Goal: Task Accomplishment & Management: Manage account settings

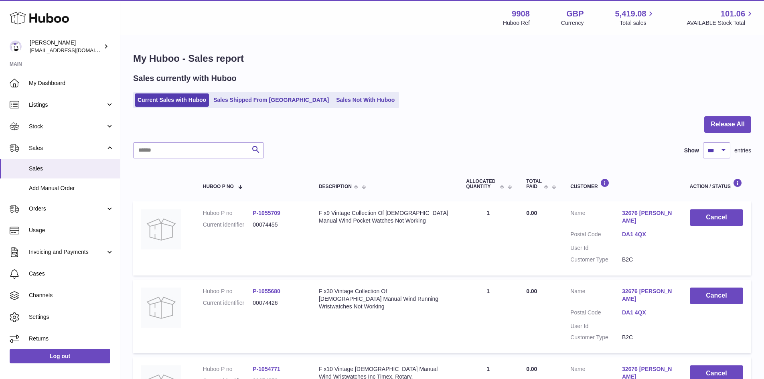
select select "***"
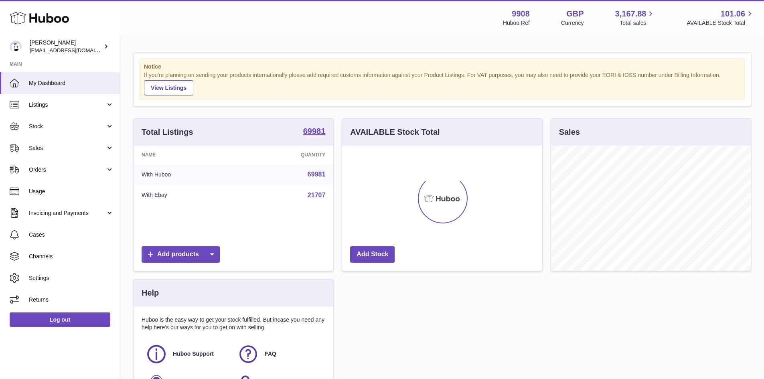
scroll to position [125, 200]
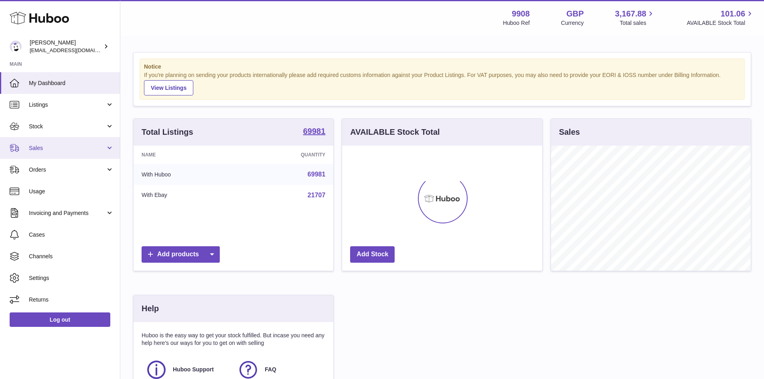
click at [58, 144] on span "Sales" at bounding box center [67, 148] width 77 height 8
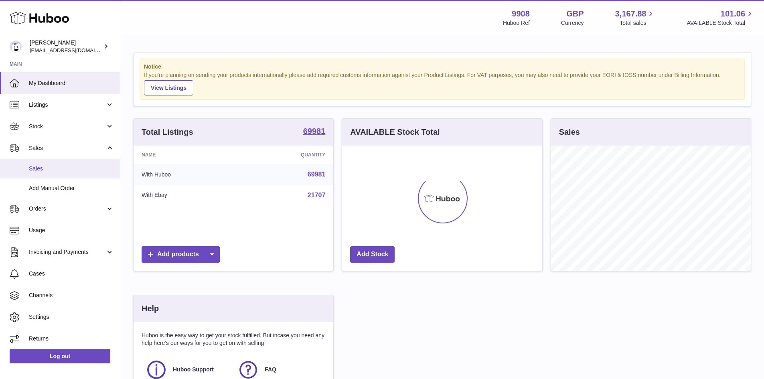
click at [54, 171] on span "Sales" at bounding box center [71, 169] width 85 height 8
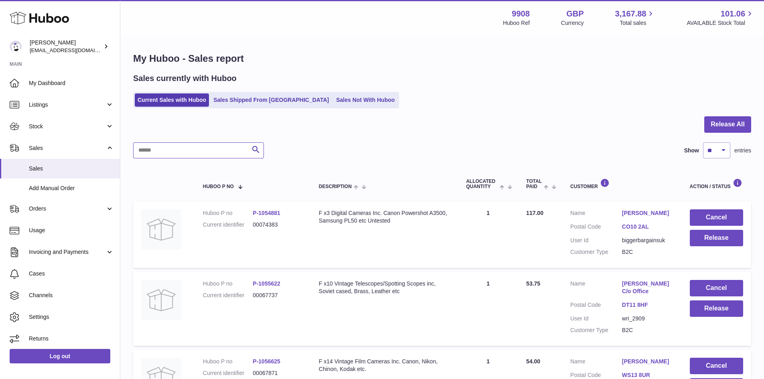
click at [160, 146] on input "text" at bounding box center [198, 150] width 131 height 16
paste input "********"
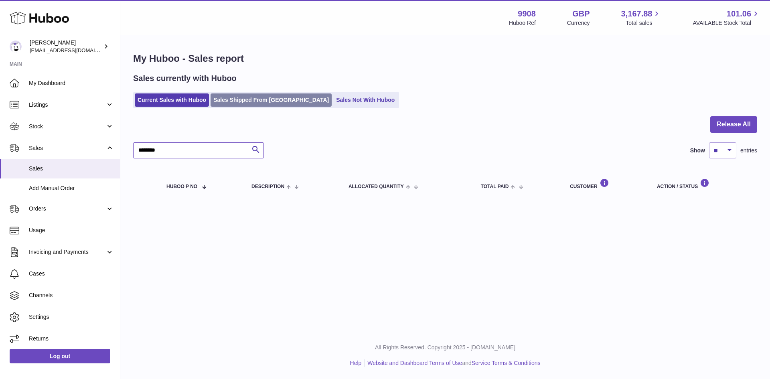
type input "********"
click at [235, 101] on link "Sales Shipped From [GEOGRAPHIC_DATA]" at bounding box center [271, 99] width 121 height 13
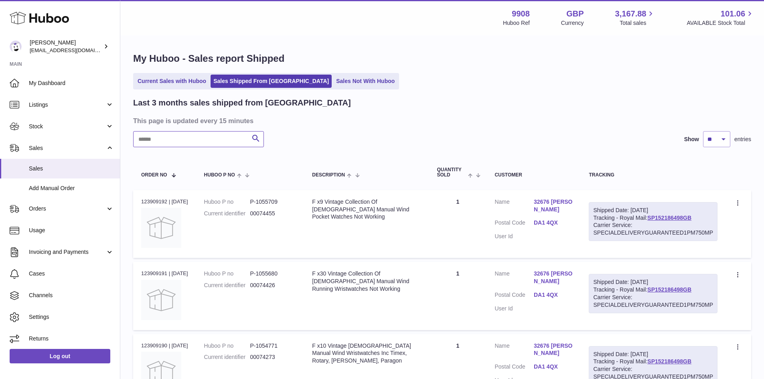
click at [167, 139] on input "text" at bounding box center [198, 139] width 131 height 16
paste input "********"
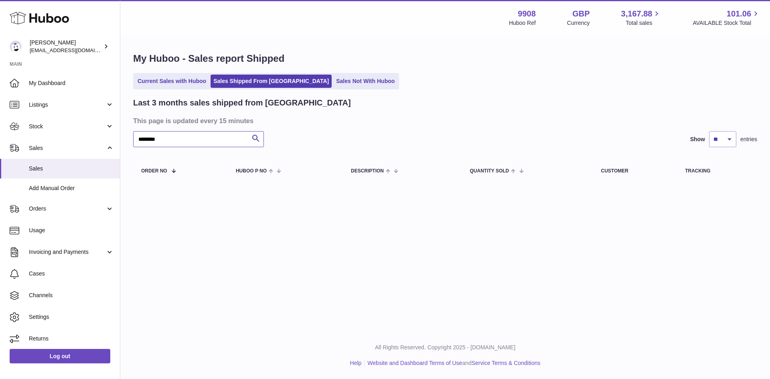
click at [175, 139] on input "********" at bounding box center [198, 139] width 131 height 16
type input "*"
type input "********"
click at [180, 82] on link "Current Sales with Huboo" at bounding box center [172, 81] width 74 height 13
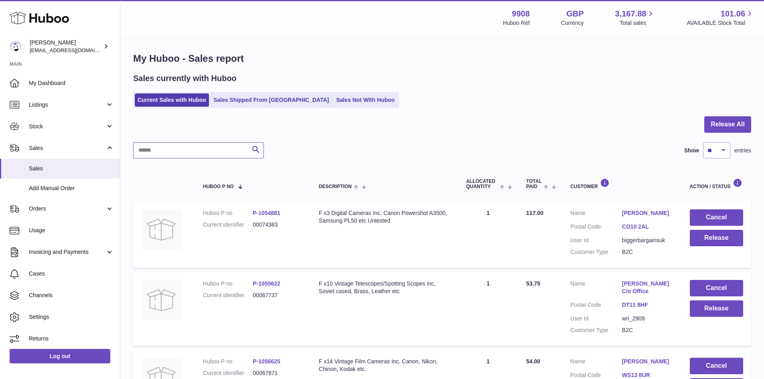
click at [169, 156] on input "text" at bounding box center [198, 150] width 131 height 16
paste input "********"
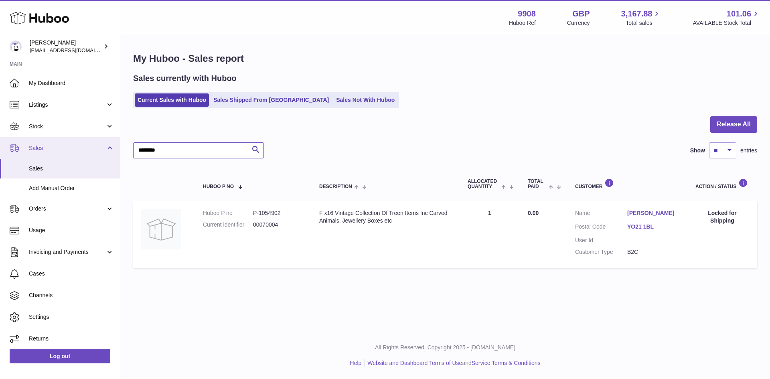
drag, startPoint x: 165, startPoint y: 148, endPoint x: 104, endPoint y: 145, distance: 60.7
click at [104, 145] on div "Huboo Ellie Baker tbcollectables@hotmail.co.uk Main My Dashboard Listings Not w…" at bounding box center [385, 189] width 770 height 379
paste input "text"
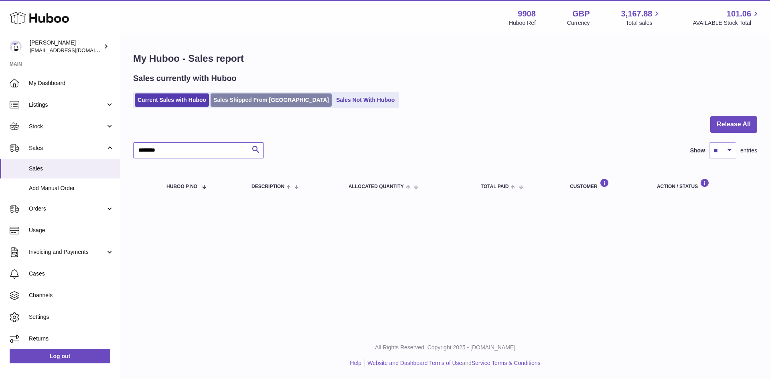
type input "********"
click at [240, 101] on link "Sales Shipped From [GEOGRAPHIC_DATA]" at bounding box center [271, 99] width 121 height 13
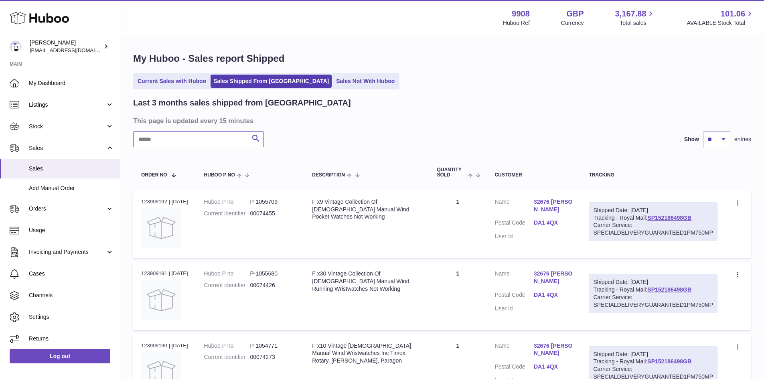
click at [162, 141] on input "text" at bounding box center [198, 139] width 131 height 16
paste input "********"
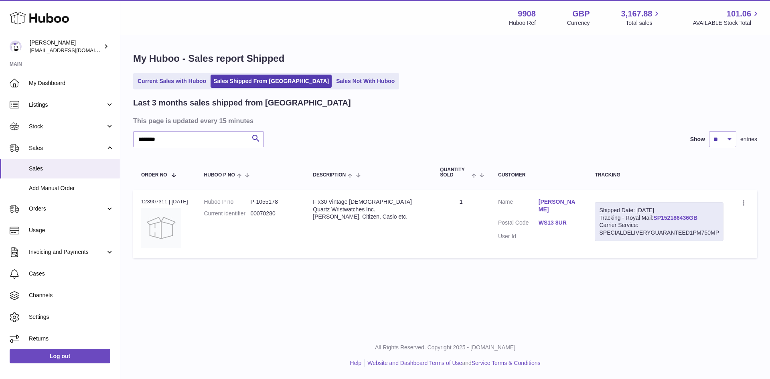
drag, startPoint x: 707, startPoint y: 219, endPoint x: 657, endPoint y: 219, distance: 49.8
click at [657, 219] on div "Shipped Date: 1st Sep 2025 Tracking - Royal Mail: SP152186436GB Carrier Service…" at bounding box center [659, 221] width 129 height 39
copy link "SP152186436GB"
drag, startPoint x: 173, startPoint y: 139, endPoint x: 129, endPoint y: 138, distance: 44.1
click at [129, 138] on div "My Huboo - Sales report Shipped Current Sales with Huboo Sales Shipped From Hub…" at bounding box center [445, 157] width 650 height 242
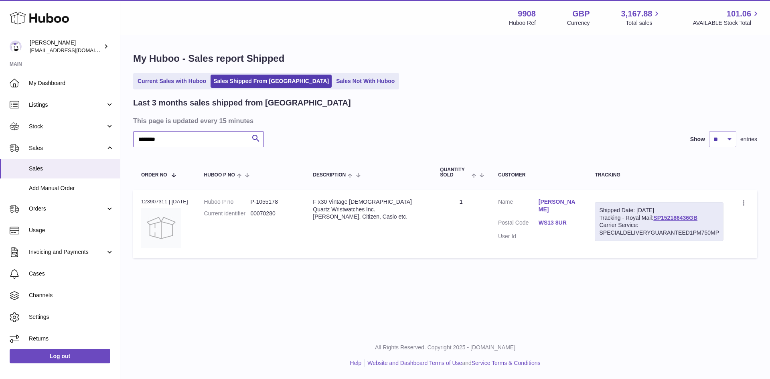
paste input "text"
drag, startPoint x: 706, startPoint y: 218, endPoint x: 657, endPoint y: 221, distance: 49.4
click at [657, 221] on div "Shipped Date: 1st Sep 2025 Tracking - Royal Mail: SP152186422GB Carrier Service…" at bounding box center [659, 221] width 129 height 39
copy link "SP152186422GB"
drag, startPoint x: 166, startPoint y: 142, endPoint x: 93, endPoint y: 138, distance: 72.7
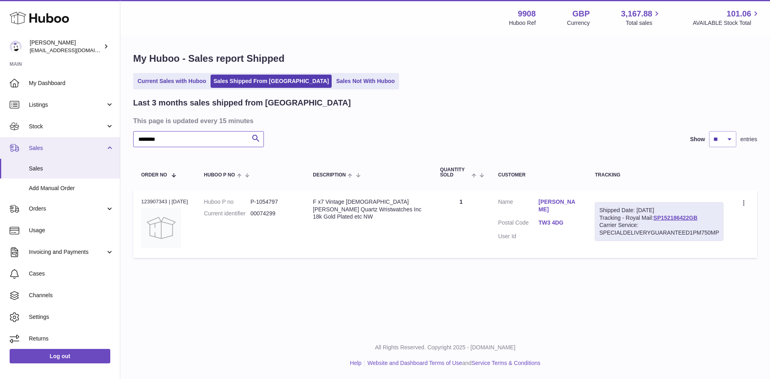
click at [93, 138] on div "Huboo Ellie Baker tbcollectables@hotmail.co.uk Main My Dashboard Listings Not w…" at bounding box center [385, 189] width 770 height 379
paste input "text"
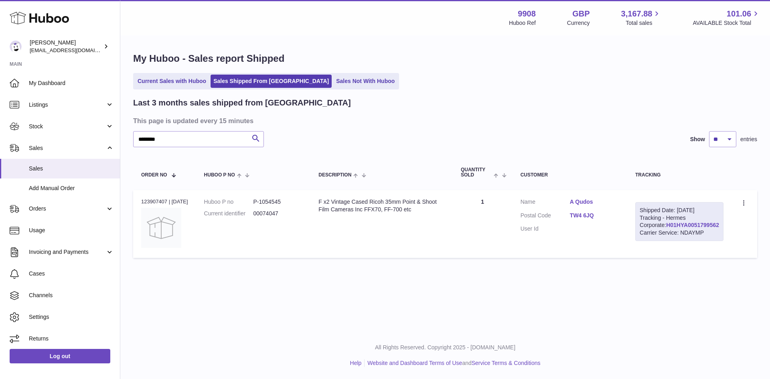
drag, startPoint x: 712, startPoint y: 239, endPoint x: 655, endPoint y: 239, distance: 57.4
click at [655, 239] on div "Shipped Date: 1st Sep 2025 Tracking - Hermes Corporate: H01HYA0051799562 Carrie…" at bounding box center [680, 221] width 88 height 39
copy link "H01HYA0051799562"
drag, startPoint x: 119, startPoint y: 138, endPoint x: 111, endPoint y: 137, distance: 8.1
click at [111, 137] on div "Huboo Ellie Baker tbcollectables@hotmail.co.uk Main My Dashboard Listings Not w…" at bounding box center [385, 189] width 770 height 379
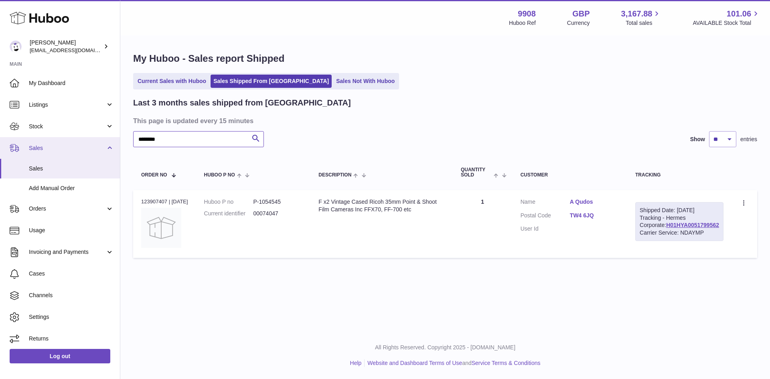
paste input "text"
drag, startPoint x: 711, startPoint y: 240, endPoint x: 655, endPoint y: 240, distance: 56.2
click at [655, 240] on div "Shipped Date: 1st Sep 2025 Tracking - Hermes Corporate: H01HYA0051799992 Carrie…" at bounding box center [680, 221] width 88 height 39
copy link "H01HYA0051799992"
click at [117, 141] on div "Huboo Ellie Baker tbcollectables@hotmail.co.uk Main My Dashboard Listings Not w…" at bounding box center [385, 189] width 770 height 379
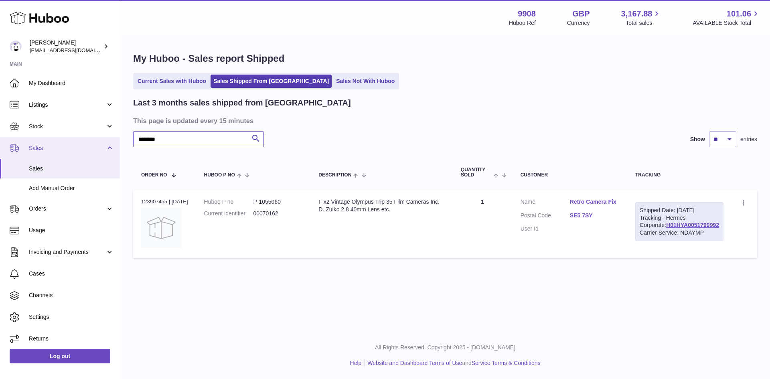
paste input "text"
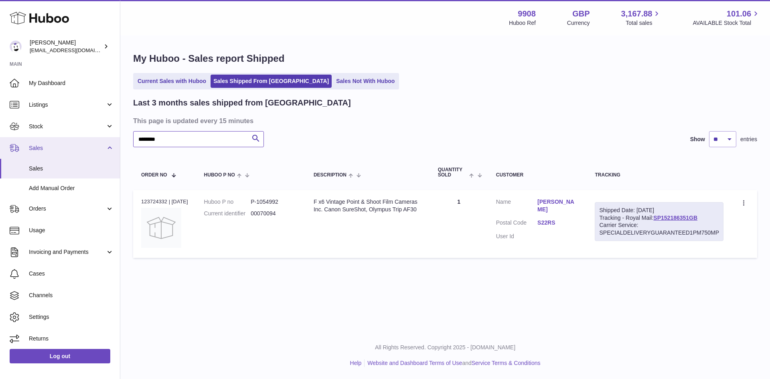
drag, startPoint x: 169, startPoint y: 138, endPoint x: 108, endPoint y: 140, distance: 60.6
click at [108, 140] on div "Huboo Ellie Baker tbcollectables@hotmail.co.uk Main My Dashboard Listings Not w…" at bounding box center [385, 189] width 770 height 379
paste input "text"
drag, startPoint x: 180, startPoint y: 141, endPoint x: 112, endPoint y: 142, distance: 68.6
click at [112, 142] on div "Huboo Ellie Baker tbcollectables@hotmail.co.uk Main My Dashboard Listings Not w…" at bounding box center [385, 189] width 770 height 379
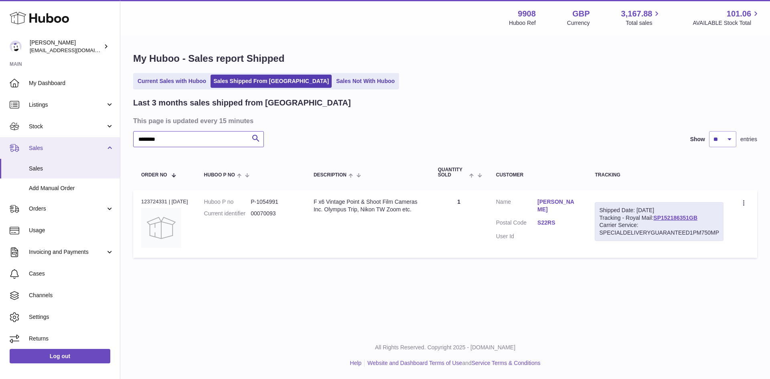
paste input "text"
type input "********"
drag, startPoint x: 705, startPoint y: 215, endPoint x: 656, endPoint y: 220, distance: 49.6
click at [656, 220] on div "Shipped Date: 30th Aug 2025 Tracking - Royal Mail: SP152186365GB Carrier Servic…" at bounding box center [659, 221] width 129 height 39
copy link "SP152186365GB"
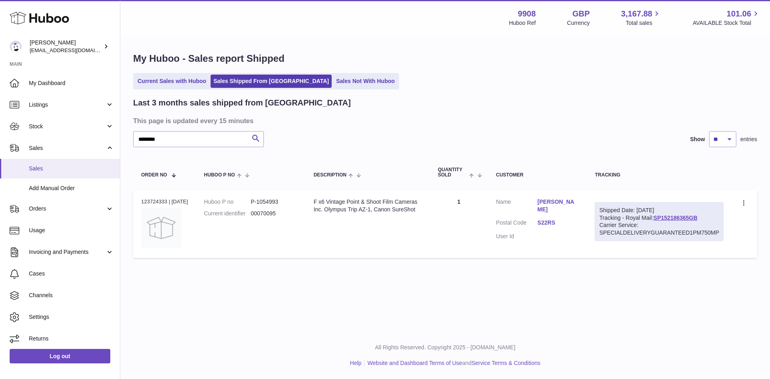
click at [43, 168] on span "Sales" at bounding box center [71, 169] width 85 height 8
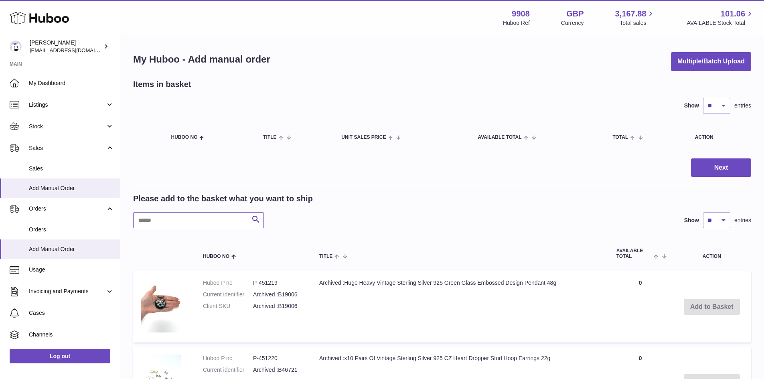
click at [193, 216] on input "text" at bounding box center [198, 220] width 131 height 16
paste input "********"
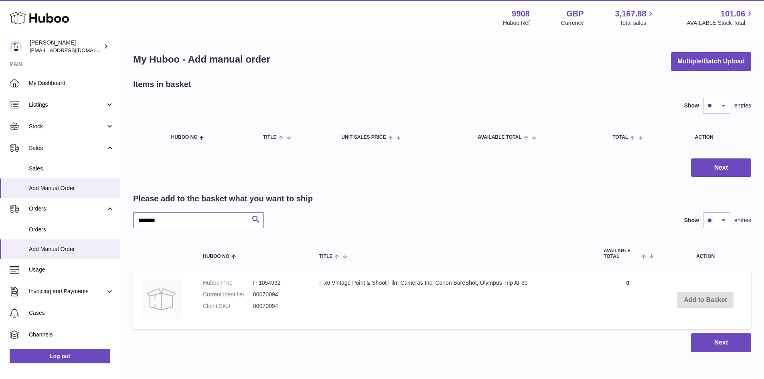
type input "********"
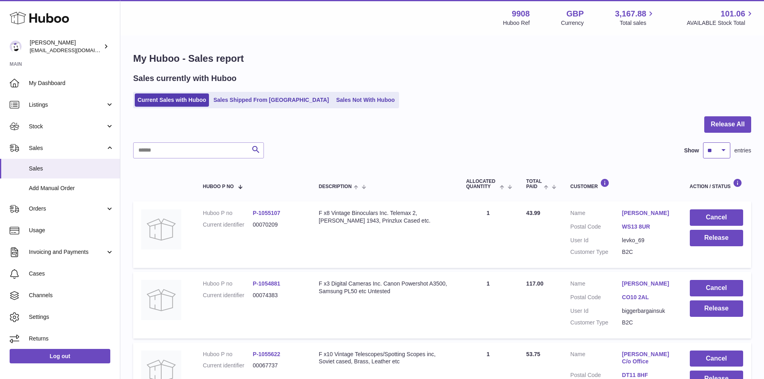
click at [722, 150] on select "** ** ** ***" at bounding box center [716, 150] width 27 height 16
select select "***"
click at [703, 142] on select "** ** ** ***" at bounding box center [716, 150] width 27 height 16
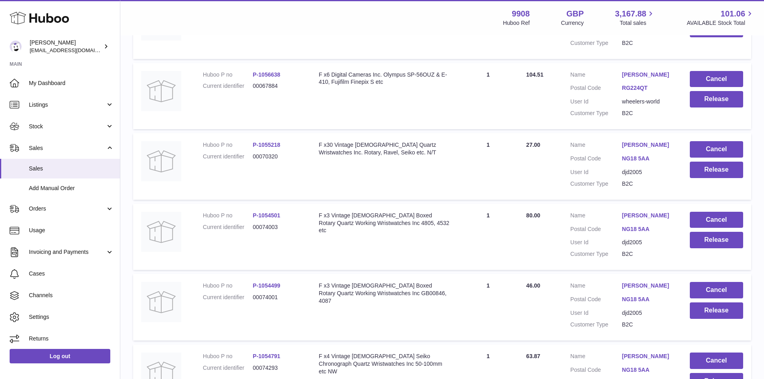
scroll to position [535, 0]
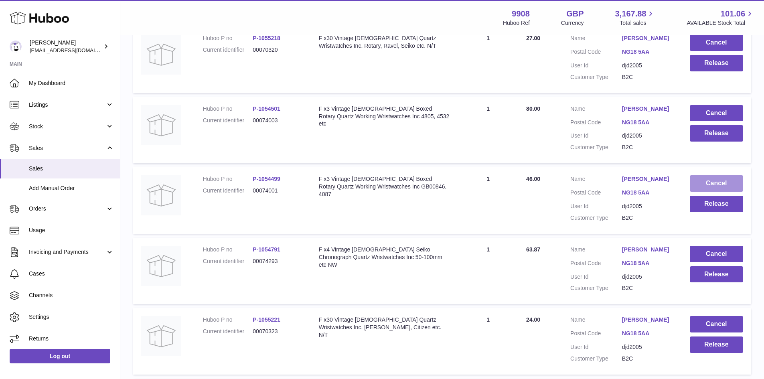
click at [707, 180] on button "Cancel" at bounding box center [716, 183] width 53 height 16
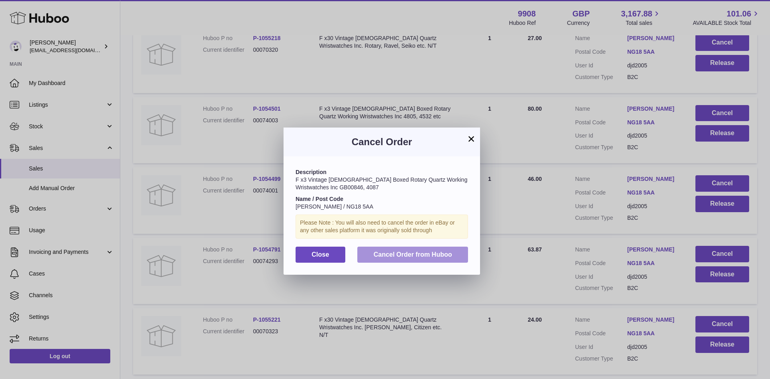
click at [404, 254] on span "Cancel Order from Huboo" at bounding box center [413, 254] width 79 height 7
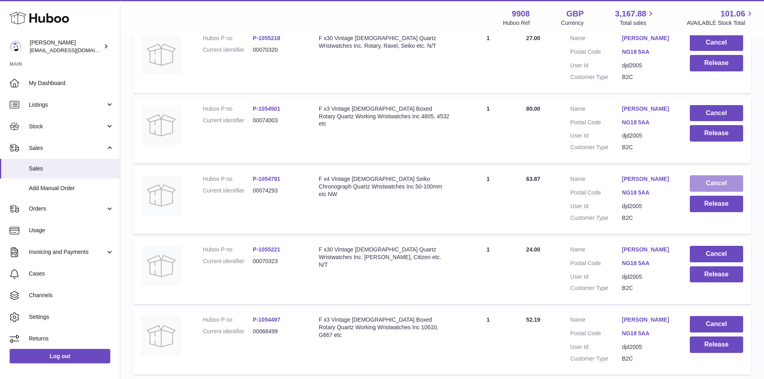
click at [705, 180] on button "Cancel" at bounding box center [716, 183] width 53 height 16
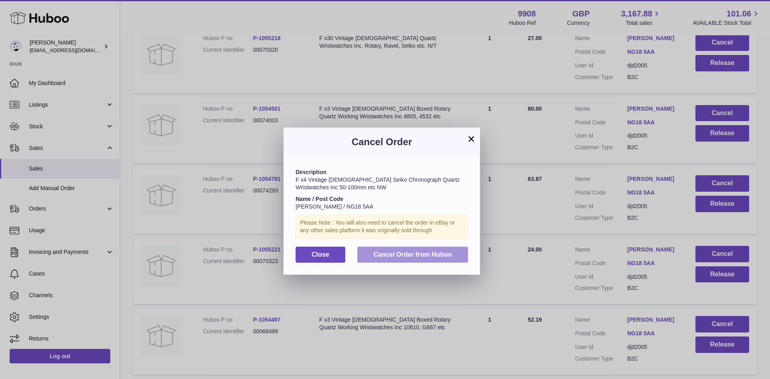
click at [402, 253] on span "Cancel Order from Huboo" at bounding box center [413, 254] width 79 height 7
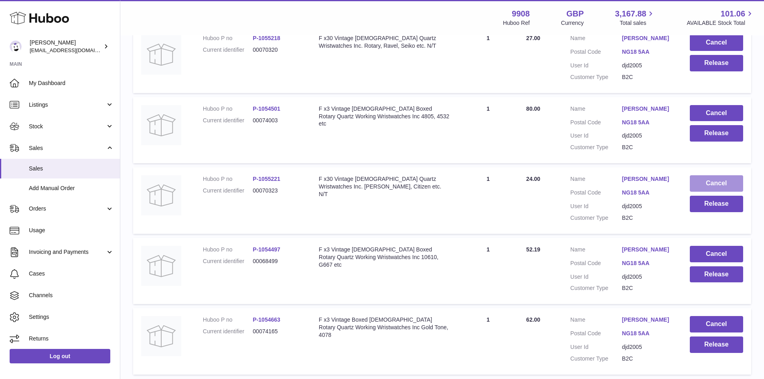
click at [706, 187] on button "Cancel" at bounding box center [716, 183] width 53 height 16
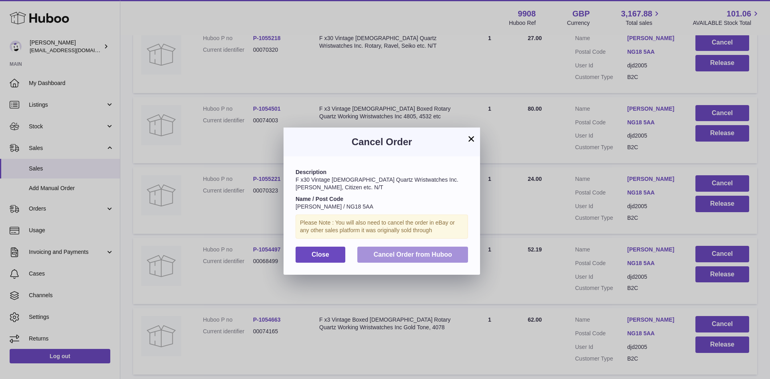
click at [431, 256] on span "Cancel Order from Huboo" at bounding box center [413, 254] width 79 height 7
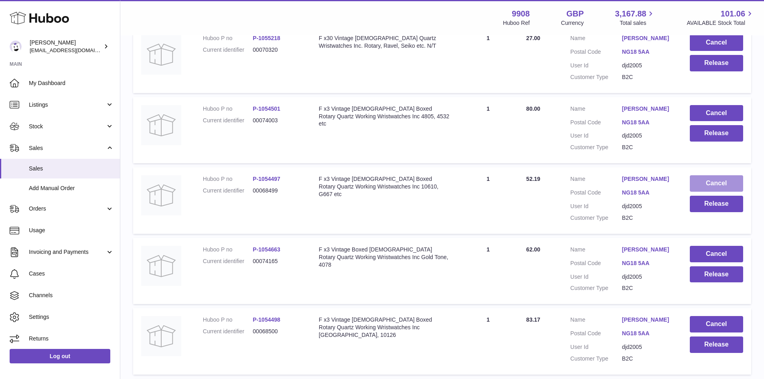
click at [711, 185] on button "Cancel" at bounding box center [716, 183] width 53 height 16
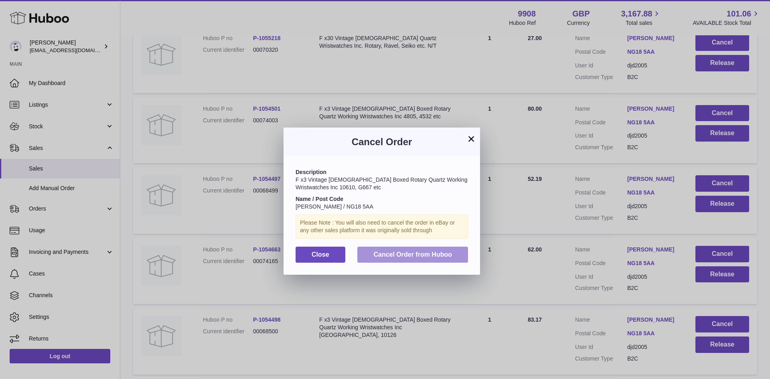
click at [416, 255] on span "Cancel Order from Huboo" at bounding box center [413, 254] width 79 height 7
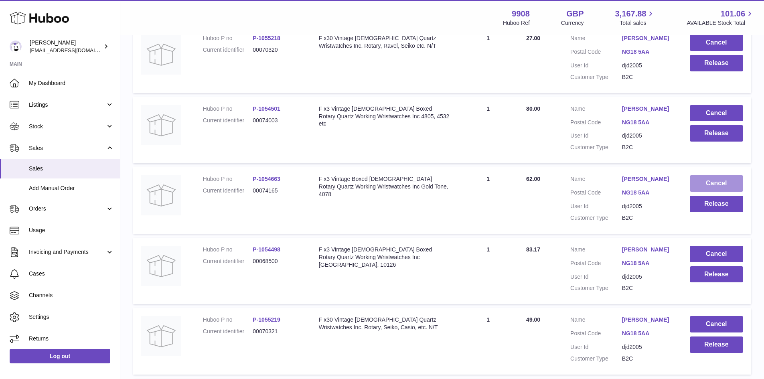
click at [705, 177] on button "Cancel" at bounding box center [716, 183] width 53 height 16
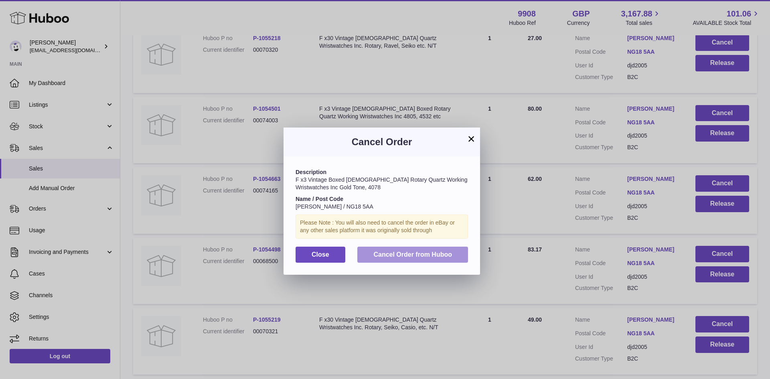
click at [412, 248] on button "Cancel Order from Huboo" at bounding box center [412, 255] width 111 height 16
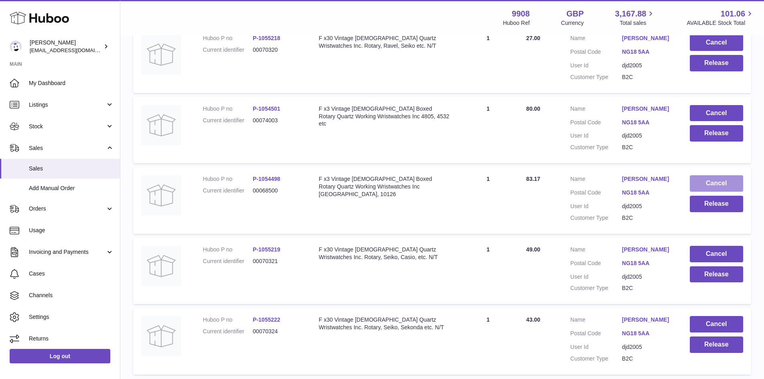
click at [731, 178] on button "Cancel" at bounding box center [716, 183] width 53 height 16
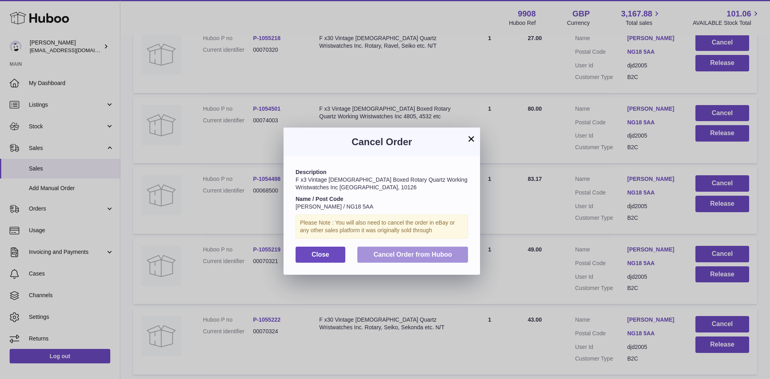
click at [415, 253] on span "Cancel Order from Huboo" at bounding box center [413, 254] width 79 height 7
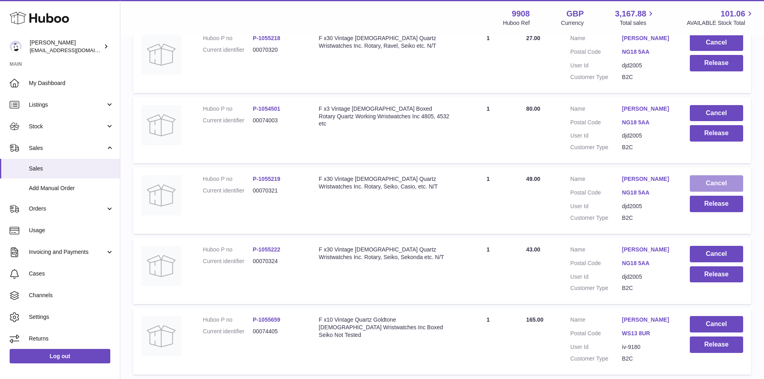
click at [713, 180] on button "Cancel" at bounding box center [716, 183] width 53 height 16
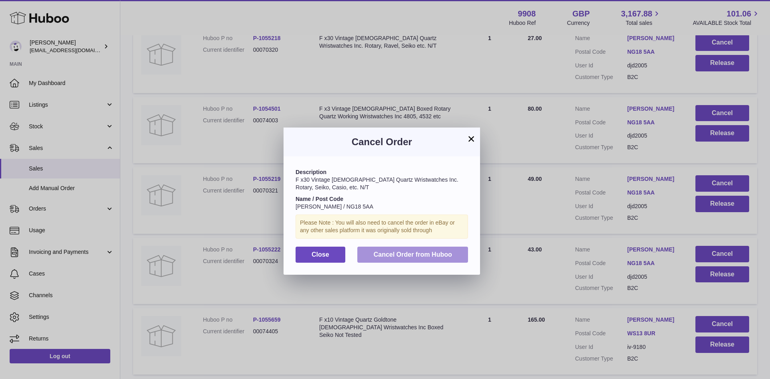
click at [427, 256] on span "Cancel Order from Huboo" at bounding box center [413, 254] width 79 height 7
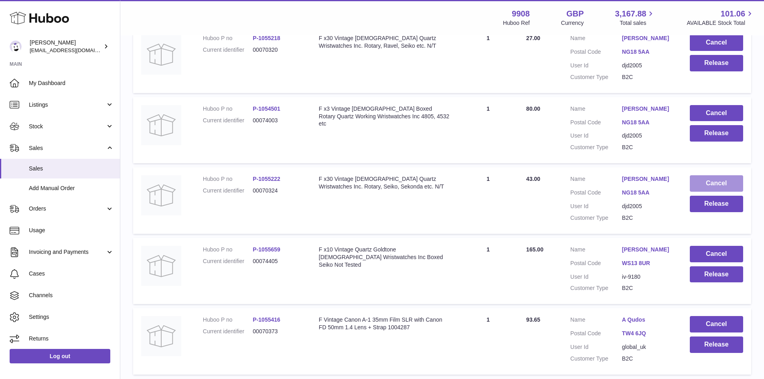
click at [713, 179] on button "Cancel" at bounding box center [716, 183] width 53 height 16
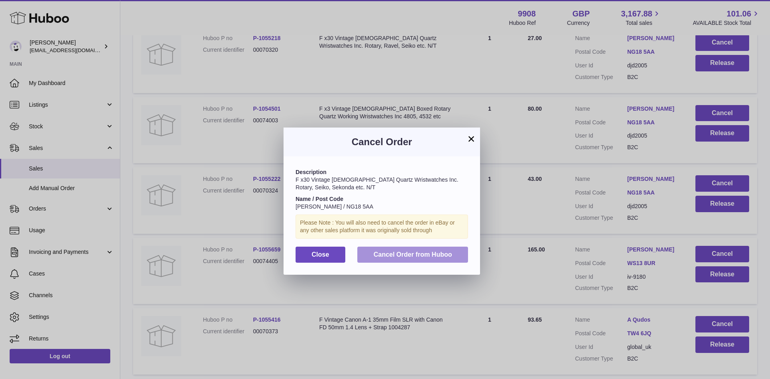
click at [410, 254] on span "Cancel Order from Huboo" at bounding box center [413, 254] width 79 height 7
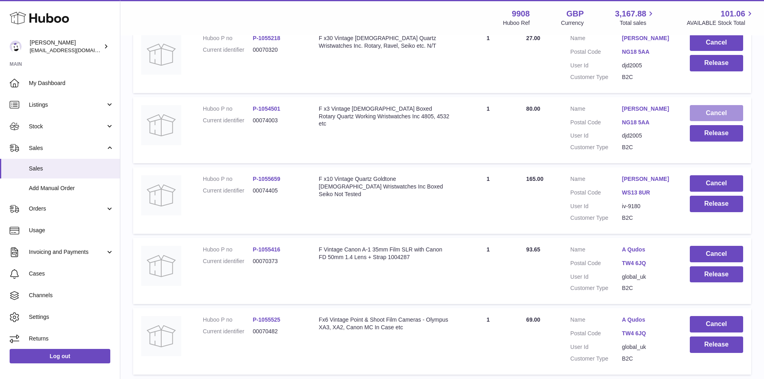
click at [716, 111] on button "Cancel" at bounding box center [716, 113] width 53 height 16
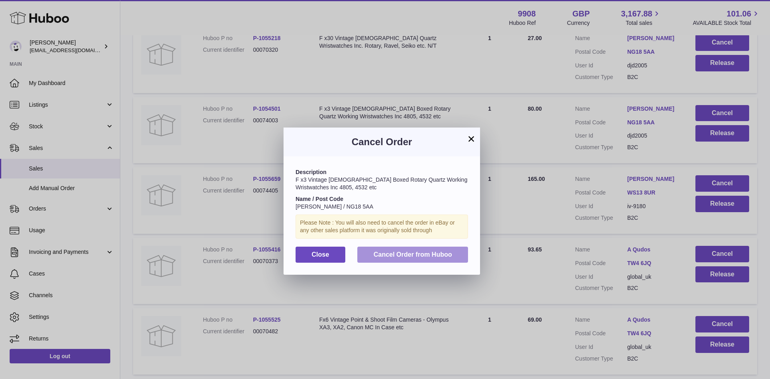
click at [394, 252] on span "Cancel Order from Huboo" at bounding box center [413, 254] width 79 height 7
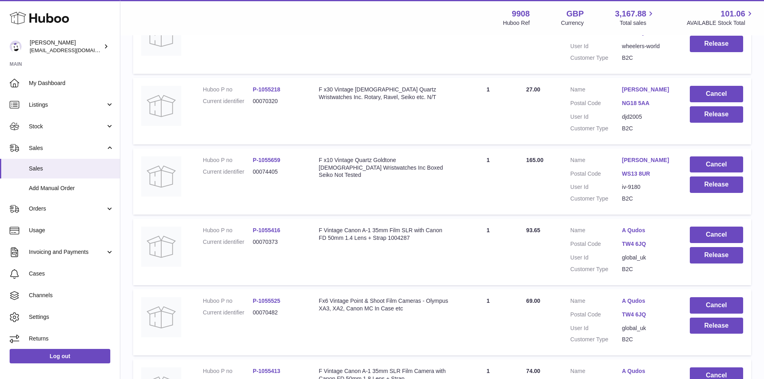
scroll to position [428, 0]
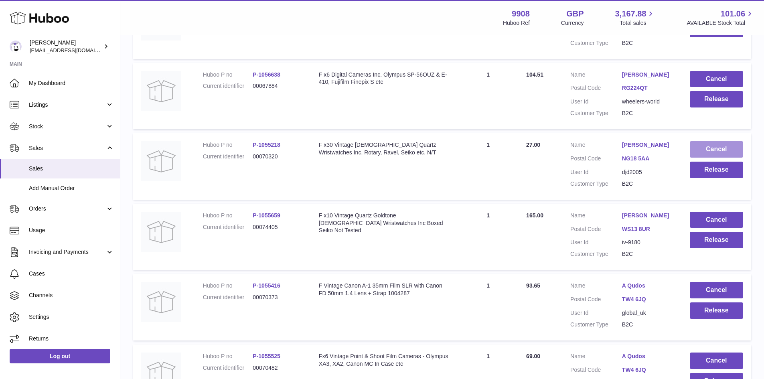
click at [717, 143] on button "Cancel" at bounding box center [716, 149] width 53 height 16
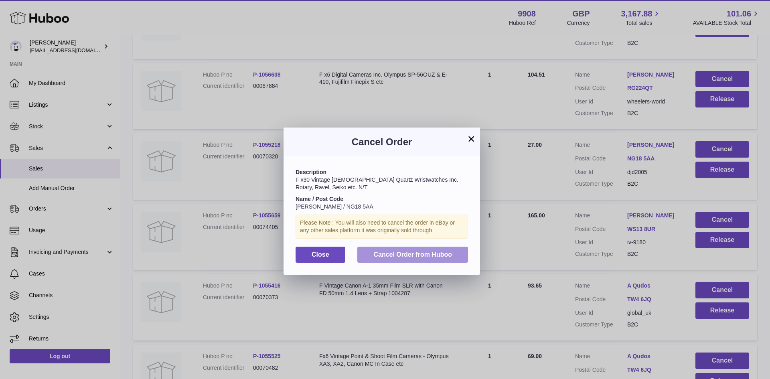
click at [428, 252] on span "Cancel Order from Huboo" at bounding box center [413, 254] width 79 height 7
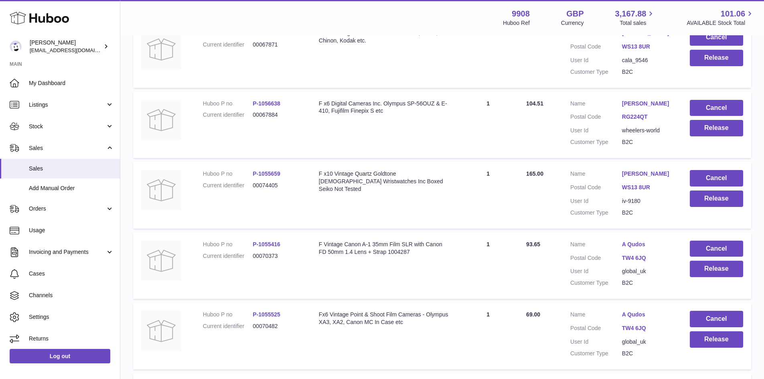
scroll to position [374, 0]
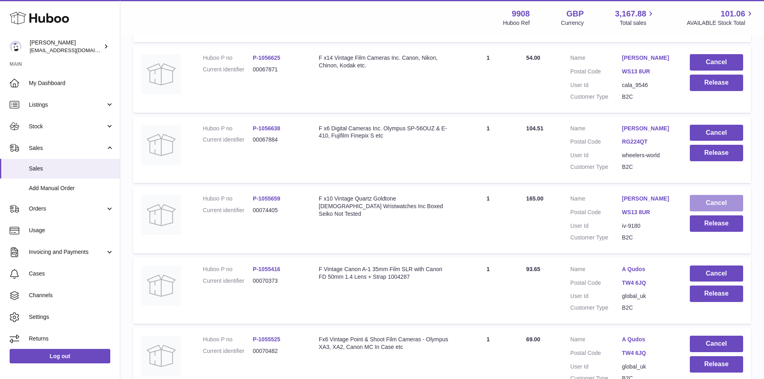
click at [711, 199] on button "Cancel" at bounding box center [716, 203] width 53 height 16
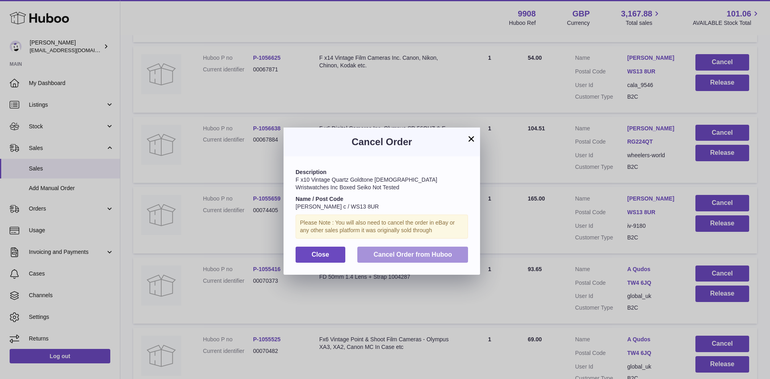
click at [406, 255] on span "Cancel Order from Huboo" at bounding box center [413, 254] width 79 height 7
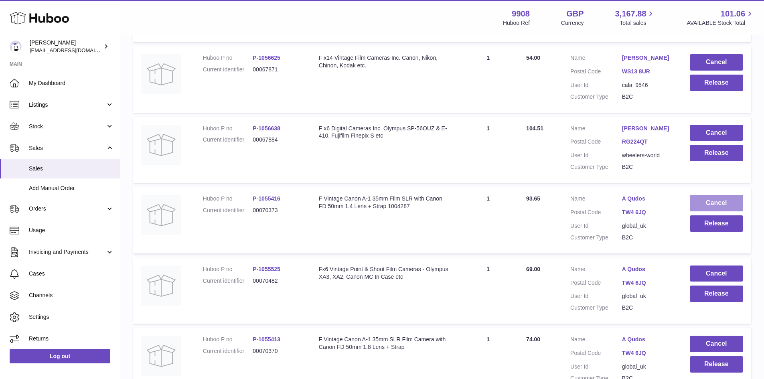
click at [718, 203] on button "Cancel" at bounding box center [716, 203] width 53 height 16
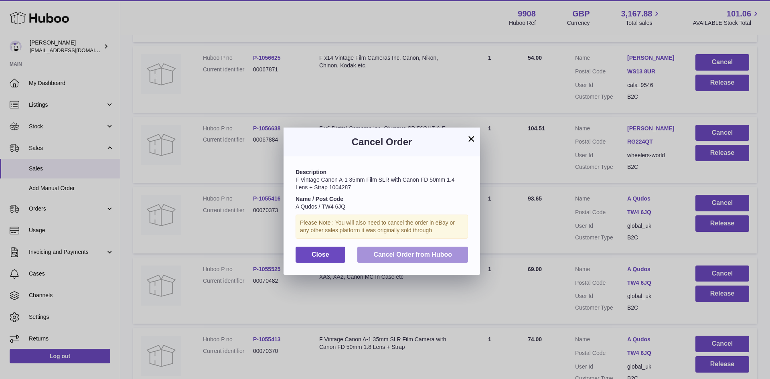
click at [421, 254] on span "Cancel Order from Huboo" at bounding box center [413, 254] width 79 height 7
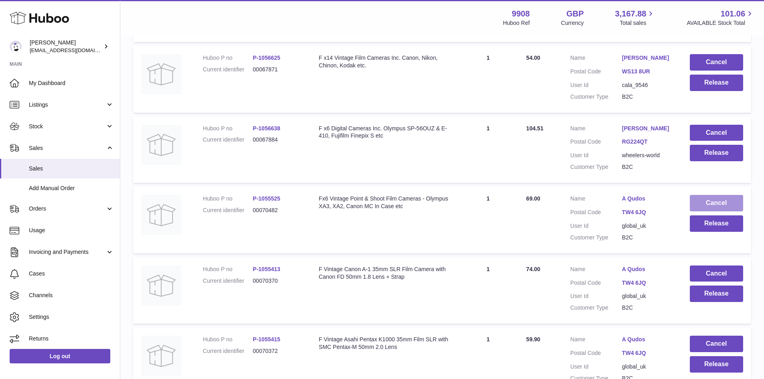
click at [724, 204] on button "Cancel" at bounding box center [716, 203] width 53 height 16
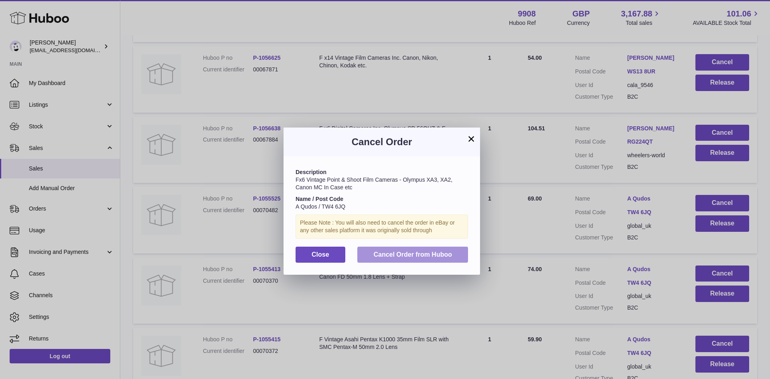
click at [441, 260] on button "Cancel Order from Huboo" at bounding box center [412, 255] width 111 height 16
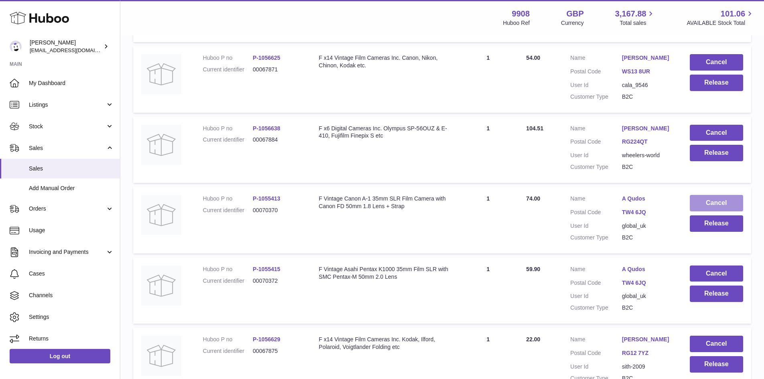
click at [727, 199] on button "Cancel" at bounding box center [716, 203] width 53 height 16
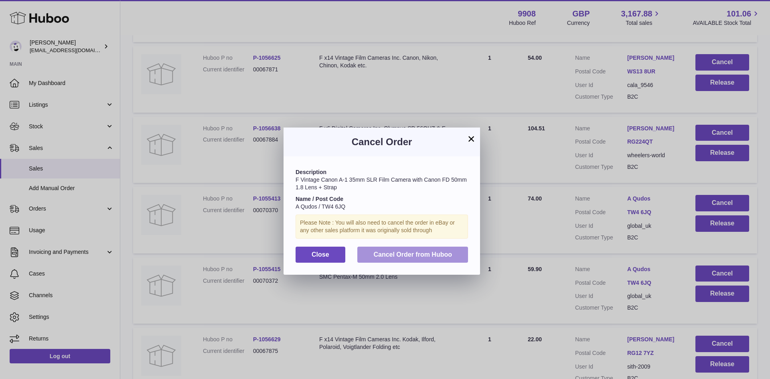
click at [401, 255] on span "Cancel Order from Huboo" at bounding box center [413, 254] width 79 height 7
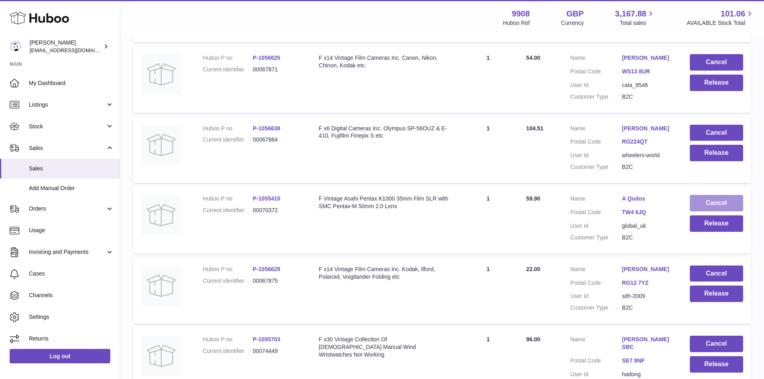
click at [721, 199] on button "Cancel" at bounding box center [716, 203] width 53 height 16
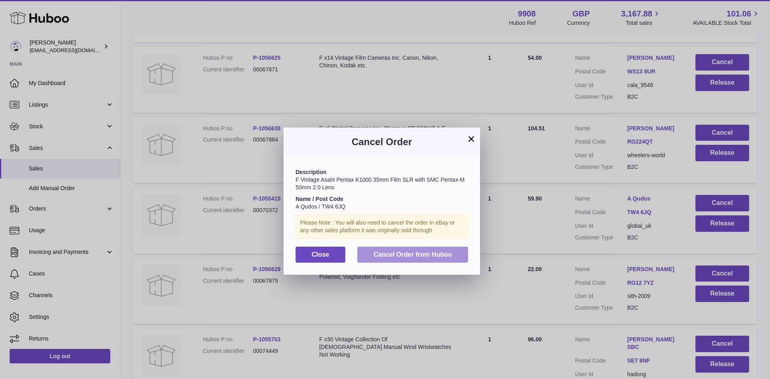
click at [401, 258] on span "Cancel Order from Huboo" at bounding box center [413, 254] width 79 height 7
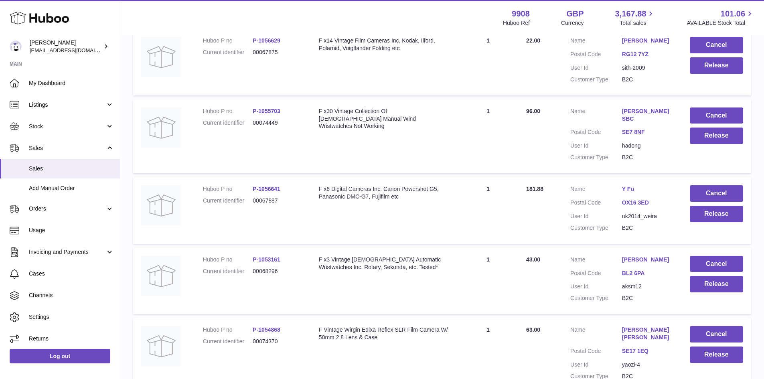
scroll to position [535, 0]
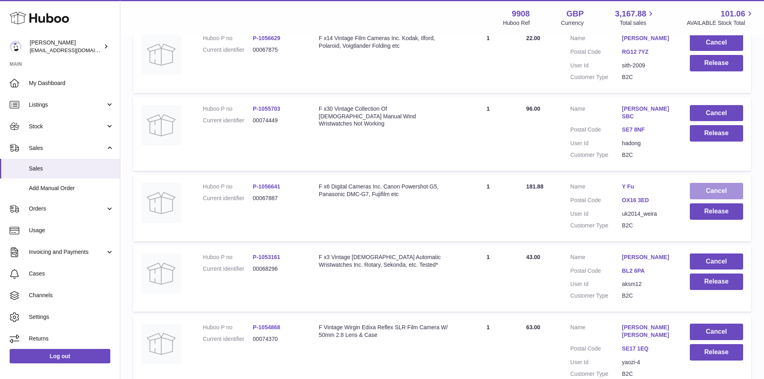
click at [709, 183] on button "Cancel" at bounding box center [716, 191] width 53 height 16
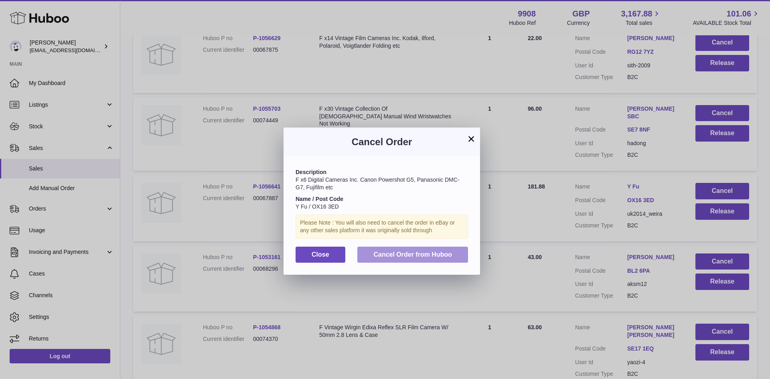
click at [392, 255] on span "Cancel Order from Huboo" at bounding box center [413, 254] width 79 height 7
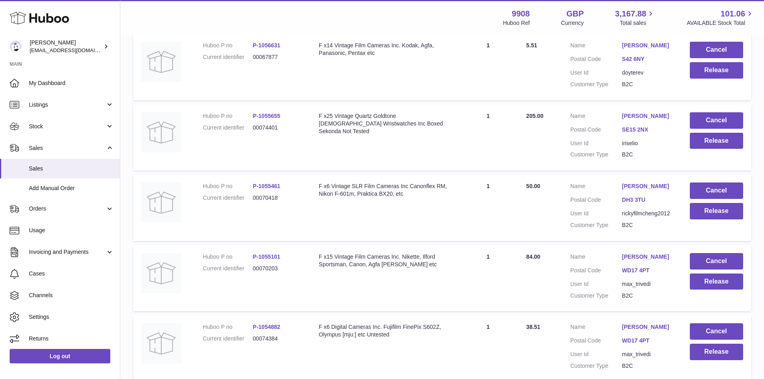
scroll to position [1498, 0]
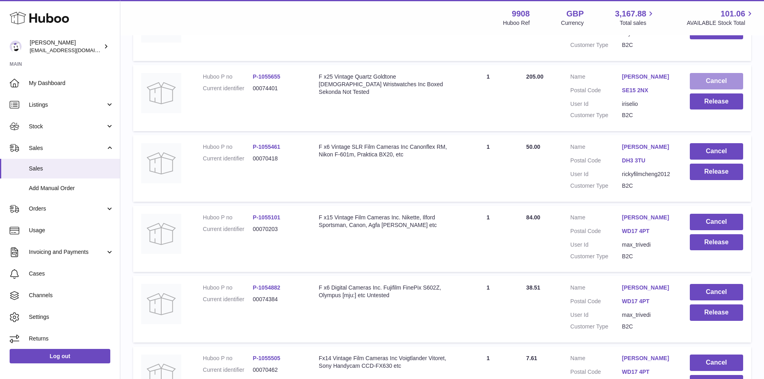
click at [713, 89] on button "Cancel" at bounding box center [716, 81] width 53 height 16
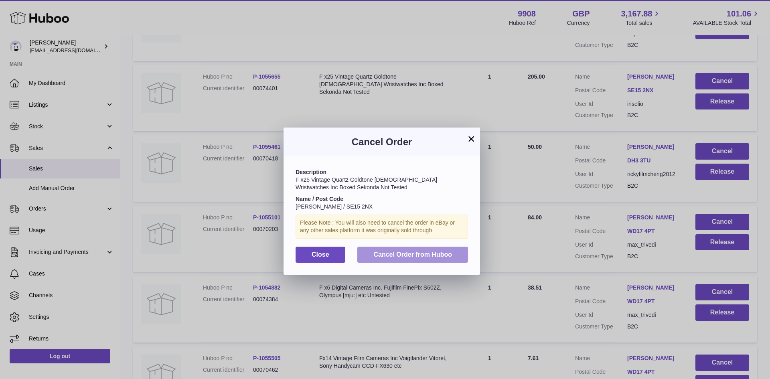
click at [426, 254] on span "Cancel Order from Huboo" at bounding box center [413, 254] width 79 height 7
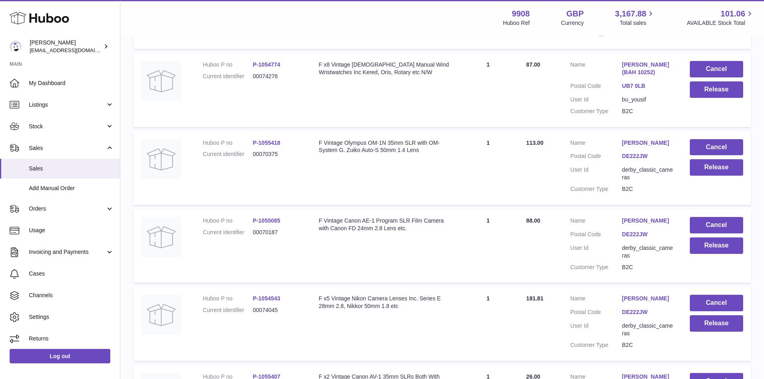
scroll to position [2889, 0]
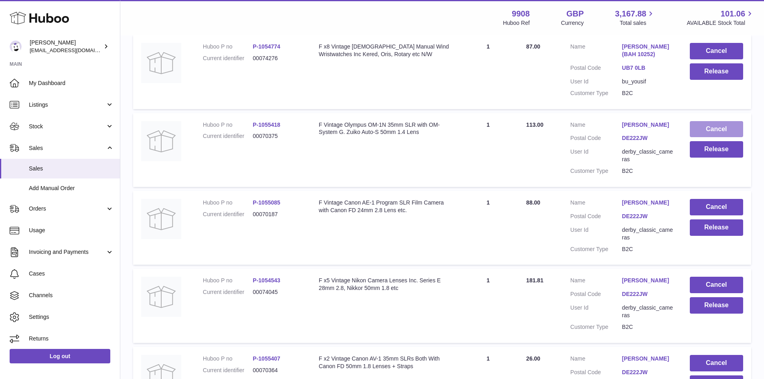
click at [719, 131] on button "Cancel" at bounding box center [716, 129] width 53 height 16
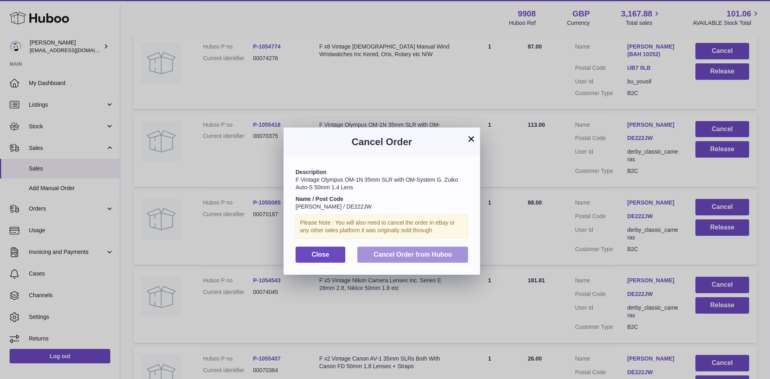
click at [427, 258] on button "Cancel Order from Huboo" at bounding box center [412, 255] width 111 height 16
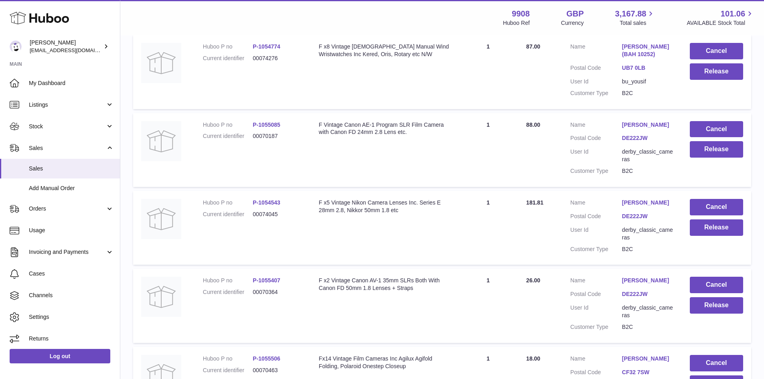
click at [707, 128] on td "Cancel Release" at bounding box center [716, 150] width 69 height 74
click at [712, 138] on button "Cancel" at bounding box center [716, 129] width 53 height 16
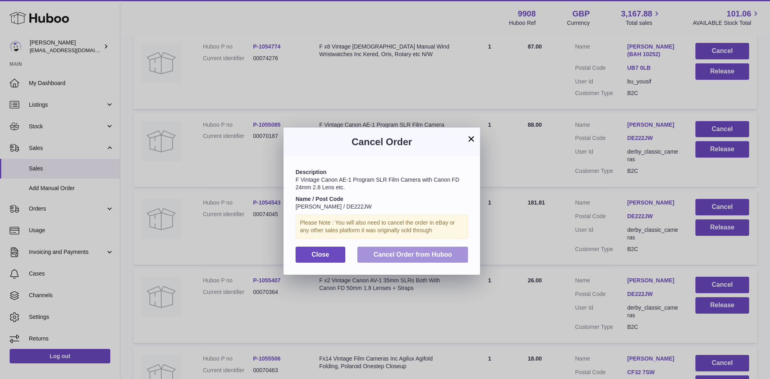
click at [414, 256] on span "Cancel Order from Huboo" at bounding box center [413, 254] width 79 height 7
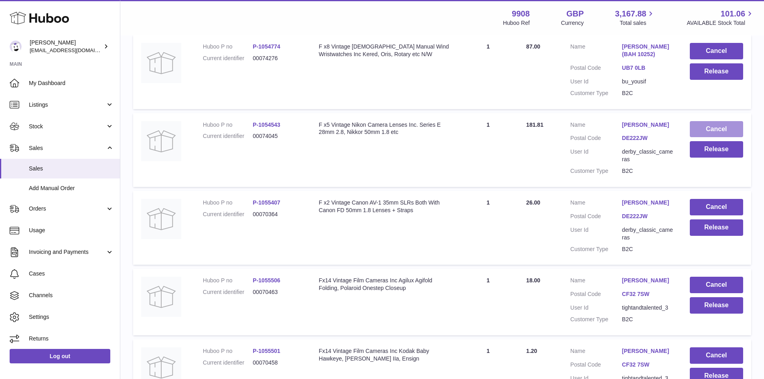
click at [708, 137] on button "Cancel" at bounding box center [716, 129] width 53 height 16
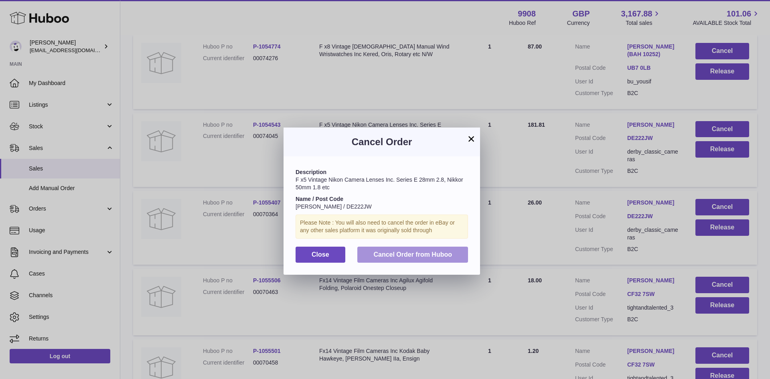
click at [408, 252] on span "Cancel Order from Huboo" at bounding box center [413, 254] width 79 height 7
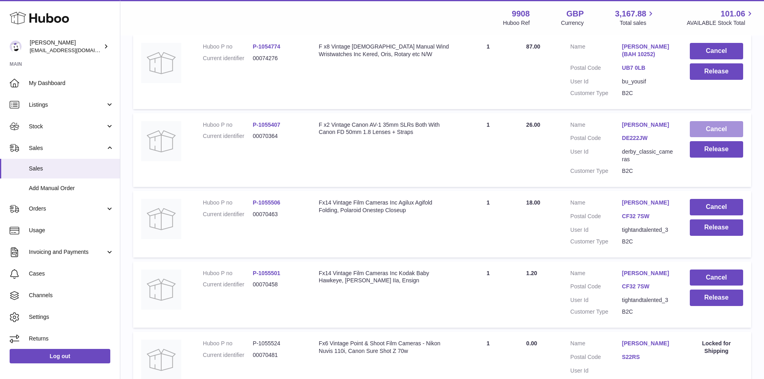
click at [700, 136] on button "Cancel" at bounding box center [716, 129] width 53 height 16
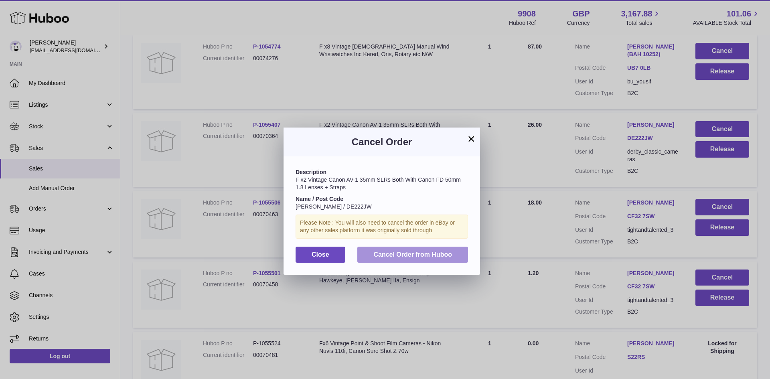
click at [411, 253] on span "Cancel Order from Huboo" at bounding box center [413, 254] width 79 height 7
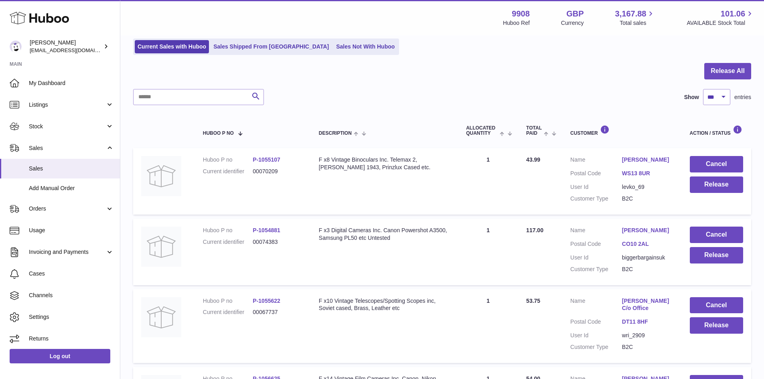
scroll to position [0, 0]
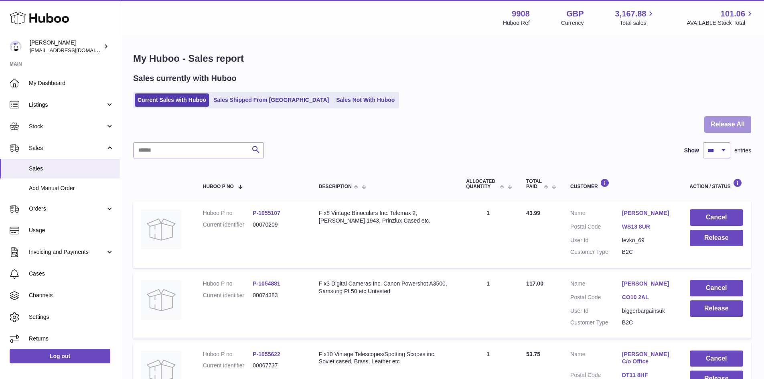
click at [734, 119] on button "Release All" at bounding box center [728, 124] width 47 height 16
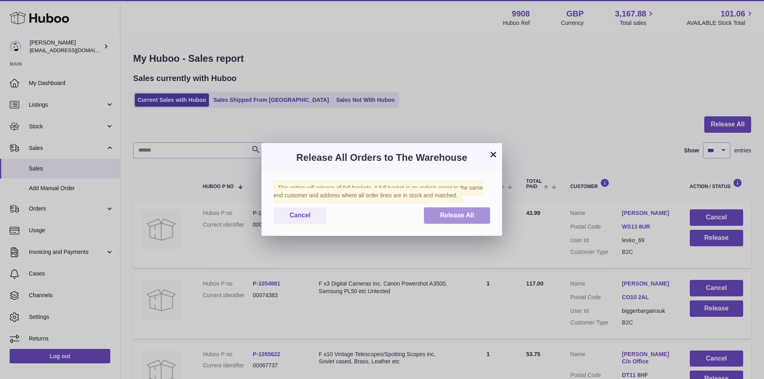
click at [445, 215] on span "Release All" at bounding box center [457, 215] width 34 height 7
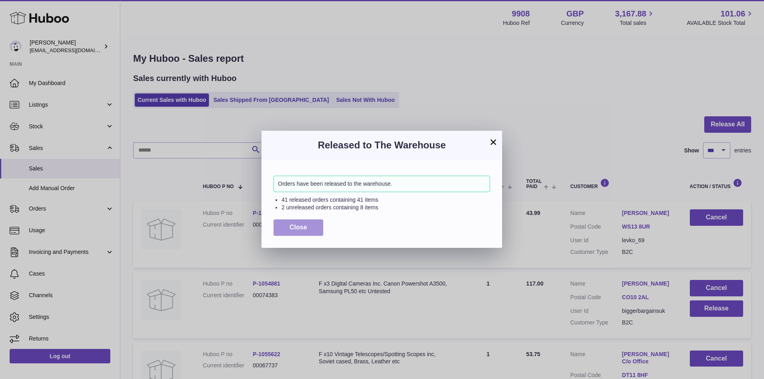
click at [291, 226] on span "Close" at bounding box center [299, 227] width 18 height 7
